Goal: Use online tool/utility

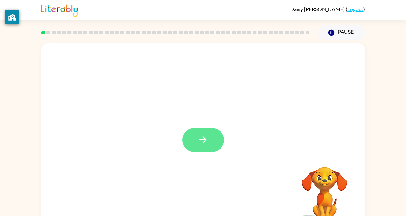
click at [196, 133] on button "button" at bounding box center [203, 140] width 42 height 24
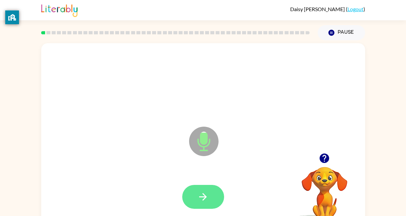
click at [198, 191] on icon "button" at bounding box center [202, 196] width 11 height 11
click at [199, 195] on icon "button" at bounding box center [202, 196] width 11 height 11
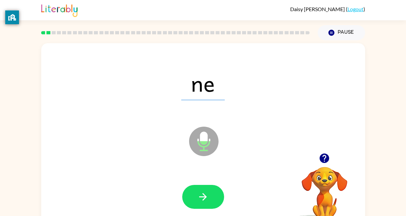
click at [199, 195] on icon "button" at bounding box center [202, 196] width 11 height 11
click at [198, 200] on icon "button" at bounding box center [202, 196] width 11 height 11
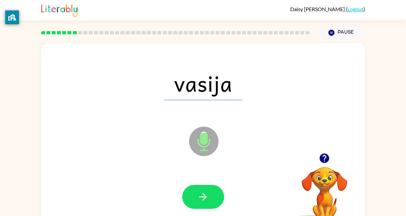
click at [198, 200] on icon "button" at bounding box center [202, 196] width 11 height 11
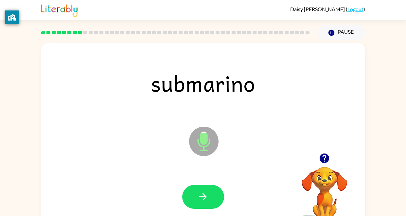
click at [198, 200] on icon "button" at bounding box center [202, 196] width 11 height 11
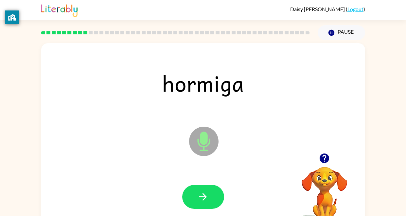
click at [198, 200] on icon "button" at bounding box center [202, 196] width 11 height 11
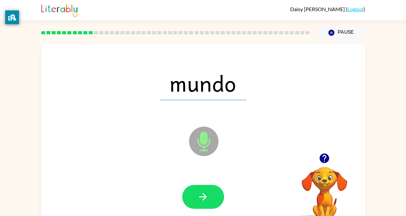
click at [198, 200] on icon "button" at bounding box center [202, 196] width 11 height 11
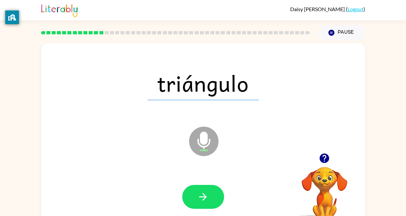
click at [198, 200] on icon "button" at bounding box center [202, 196] width 11 height 11
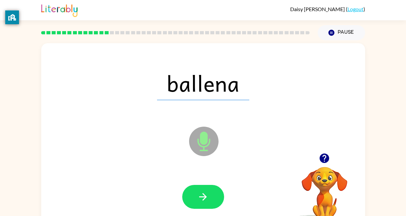
click at [198, 200] on icon "button" at bounding box center [202, 196] width 11 height 11
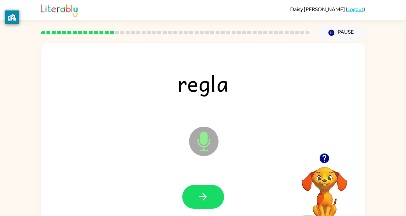
click at [198, 200] on icon "button" at bounding box center [202, 196] width 11 height 11
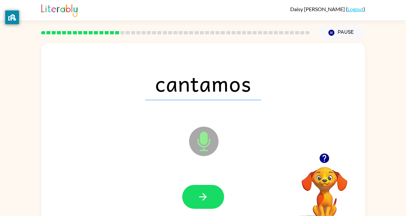
click at [198, 200] on icon "button" at bounding box center [202, 196] width 11 height 11
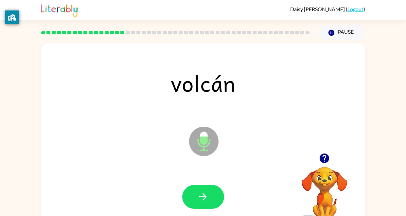
click at [198, 200] on icon "button" at bounding box center [202, 196] width 11 height 11
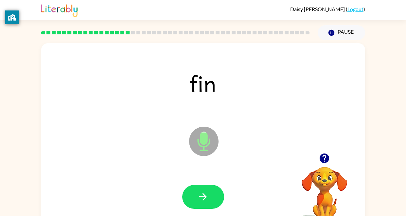
click at [198, 200] on icon "button" at bounding box center [202, 196] width 11 height 11
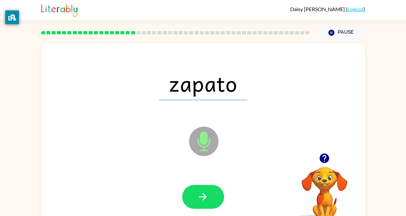
click at [198, 200] on icon "button" at bounding box center [202, 196] width 11 height 11
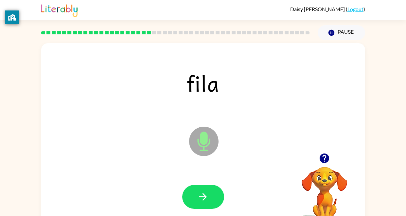
click at [198, 200] on icon "button" at bounding box center [202, 196] width 11 height 11
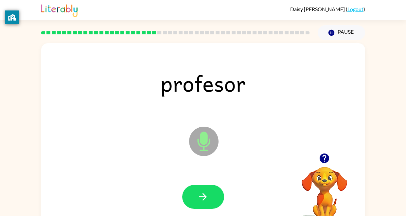
click at [198, 200] on icon "button" at bounding box center [202, 196] width 11 height 11
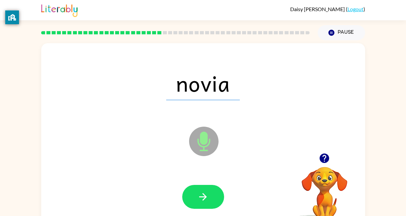
click at [198, 200] on icon "button" at bounding box center [202, 196] width 11 height 11
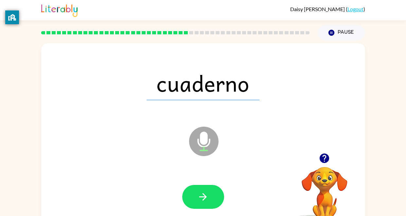
click at [198, 200] on icon "button" at bounding box center [202, 196] width 11 height 11
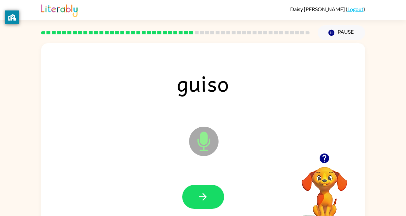
click at [156, 211] on div at bounding box center [203, 197] width 310 height 54
click at [193, 194] on button "button" at bounding box center [203, 197] width 42 height 24
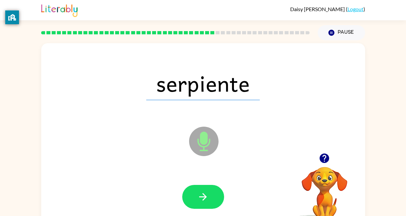
click at [193, 194] on button "button" at bounding box center [203, 197] width 42 height 24
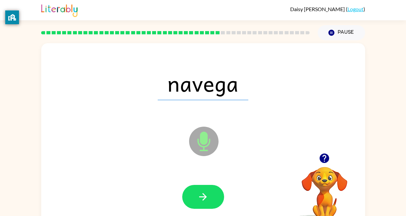
click at [193, 194] on button "button" at bounding box center [203, 197] width 42 height 24
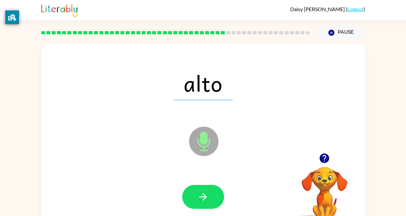
click at [193, 194] on button "button" at bounding box center [203, 197] width 42 height 24
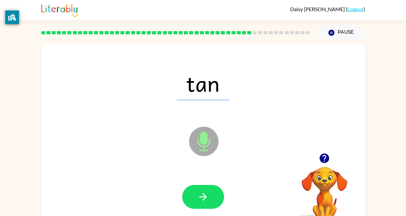
click at [193, 194] on button "button" at bounding box center [203, 197] width 42 height 24
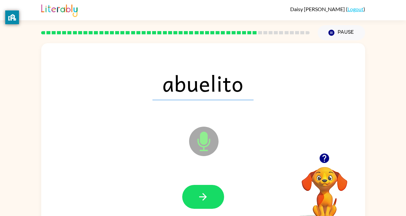
click at [193, 194] on button "button" at bounding box center [203, 197] width 42 height 24
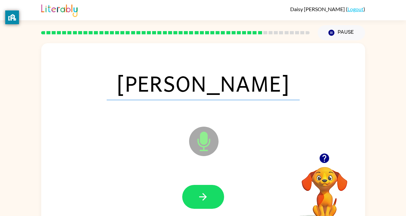
click at [193, 194] on button "button" at bounding box center [203, 197] width 42 height 24
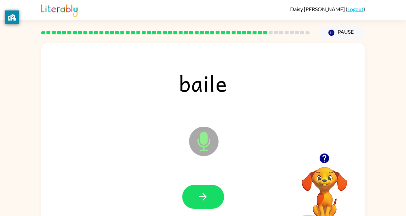
click at [193, 194] on button "button" at bounding box center [203, 197] width 42 height 24
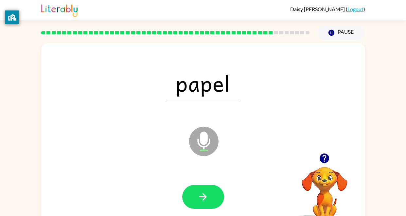
click at [193, 194] on button "button" at bounding box center [203, 197] width 42 height 24
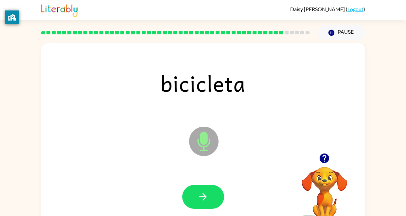
click at [193, 194] on button "button" at bounding box center [203, 197] width 42 height 24
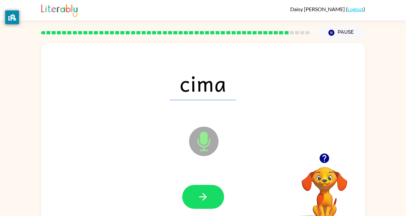
click at [193, 194] on button "button" at bounding box center [203, 197] width 42 height 24
